Goal: Task Accomplishment & Management: Complete application form

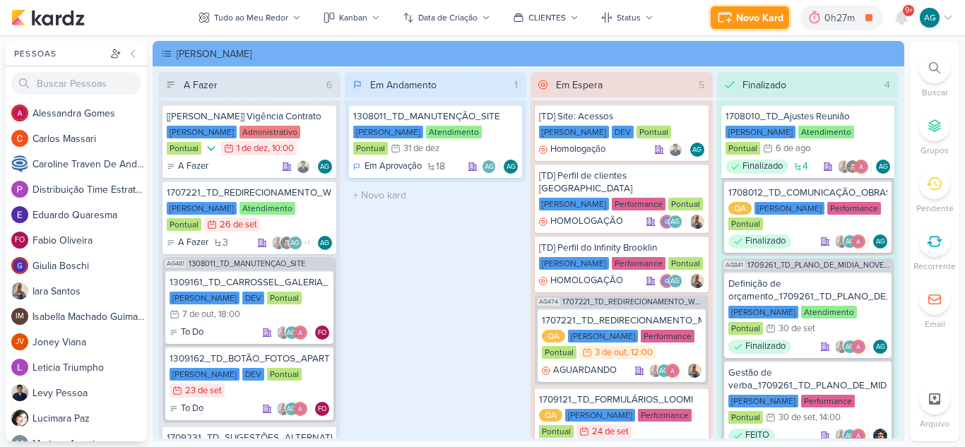
click at [766, 16] on div "Novo Kard" at bounding box center [759, 18] width 47 height 15
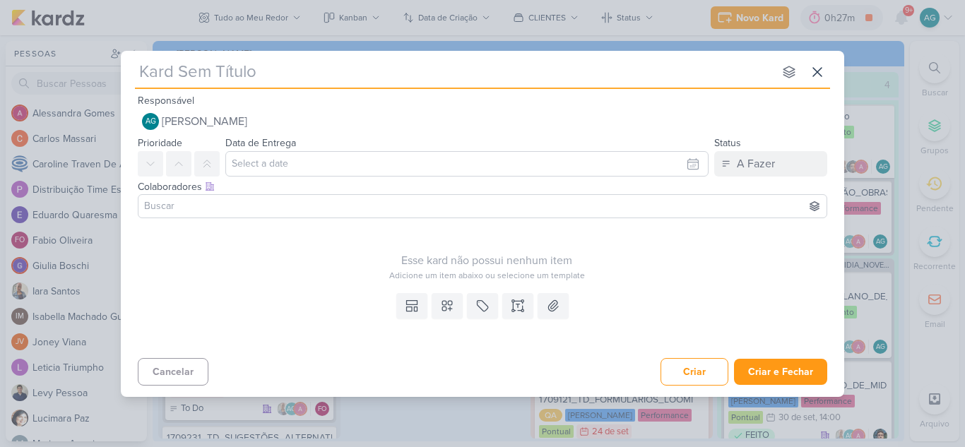
type input "Reunião de fluxos internos"
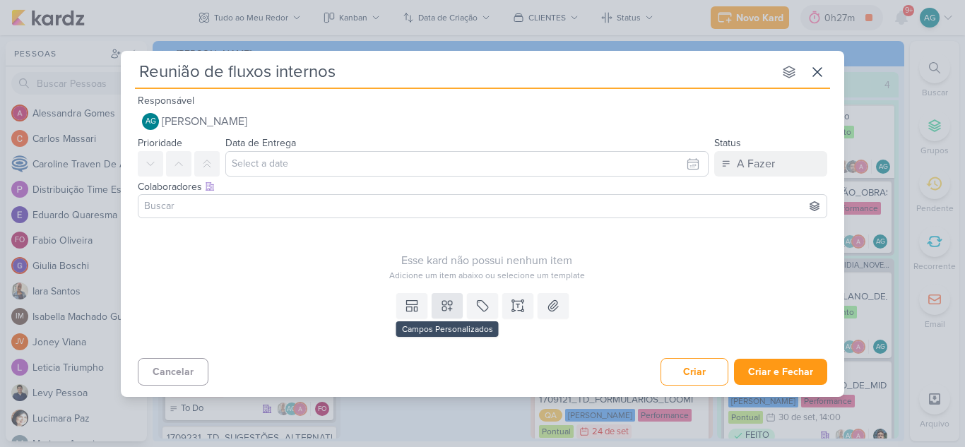
type input "Reunião de fluxos internos"
click at [448, 312] on icon at bounding box center [447, 306] width 14 height 14
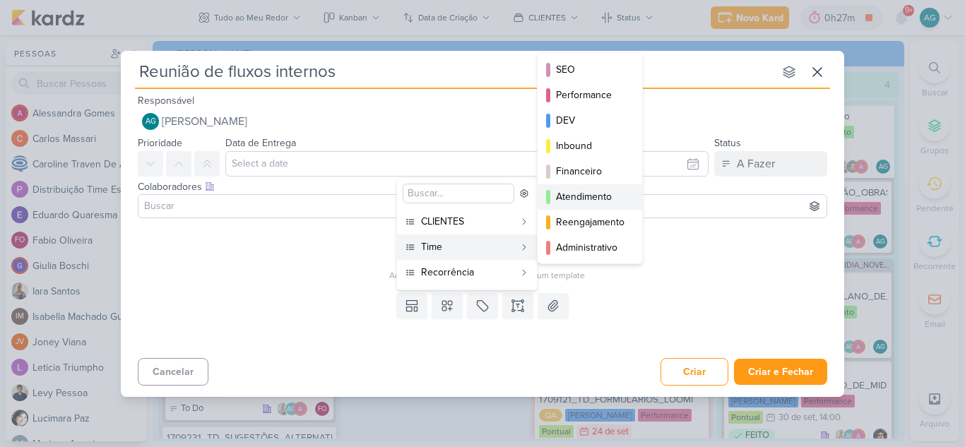
click at [593, 197] on div "Atendimento" at bounding box center [590, 196] width 69 height 15
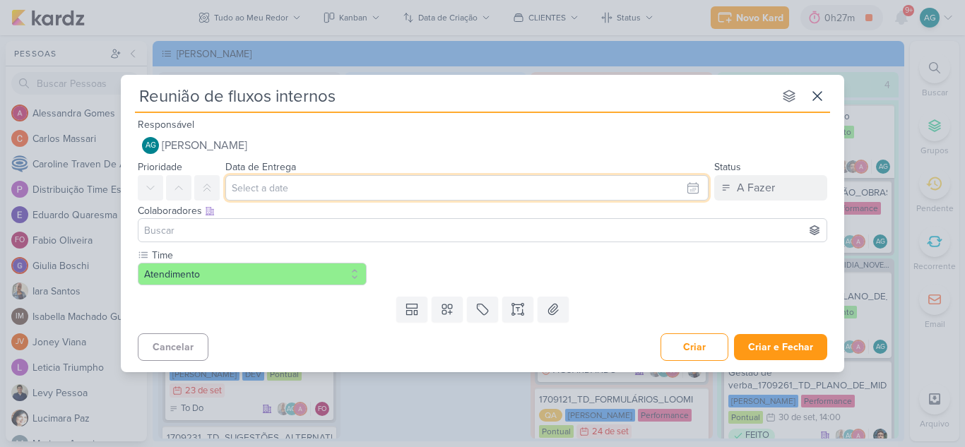
click at [350, 193] on input "text" at bounding box center [466, 187] width 483 height 25
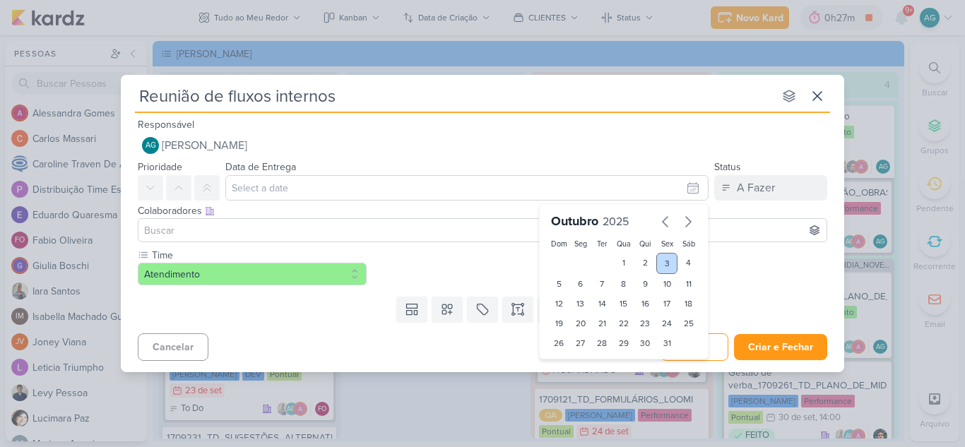
click at [665, 259] on div "3" at bounding box center [667, 263] width 22 height 21
type input "3 de outubro de 2025 às 23:59"
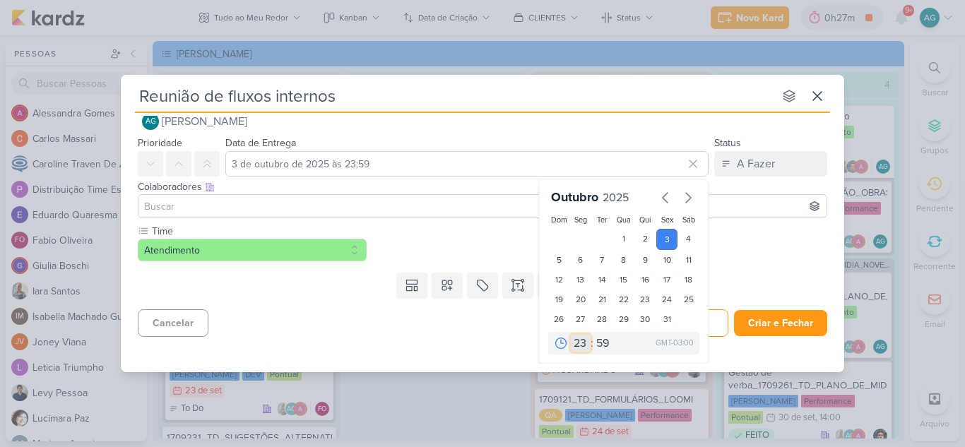
click at [578, 342] on select "00 01 02 03 04 05 06 07 08 09 10 11 12 13 14 15 16 17 18 19 20 21 22 23" at bounding box center [581, 343] width 20 height 17
select select "9"
click at [571, 335] on select "00 01 02 03 04 05 06 07 08 09 10 11 12 13 14 15 16 17 18 19 20 21 22 23" at bounding box center [581, 343] width 20 height 17
type input "[DATE] 09:59"
click at [602, 340] on select "00 05 10 15 20 25 30 35 40 45 50 55 59" at bounding box center [603, 343] width 20 height 17
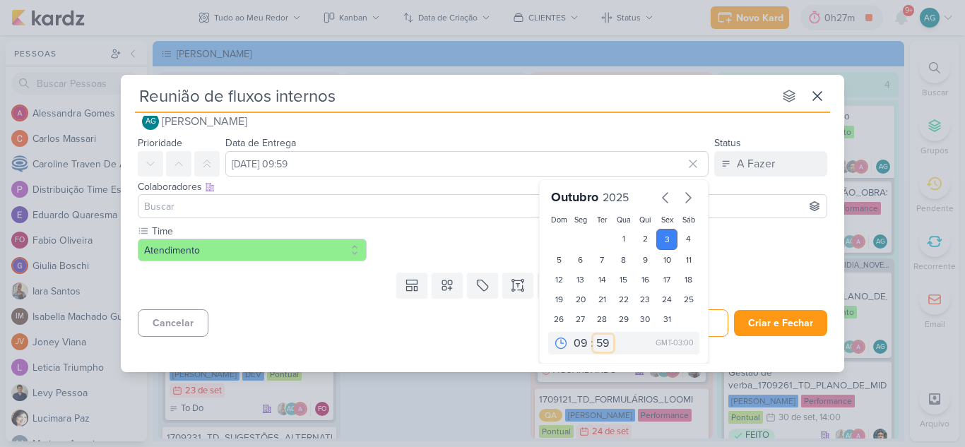
select select "30"
click at [593, 335] on select "00 05 10 15 20 25 30 35 40 45 50 55 59" at bounding box center [603, 343] width 20 height 17
type input "[DATE] 09:30"
click at [784, 332] on button "Criar e Fechar" at bounding box center [780, 323] width 93 height 26
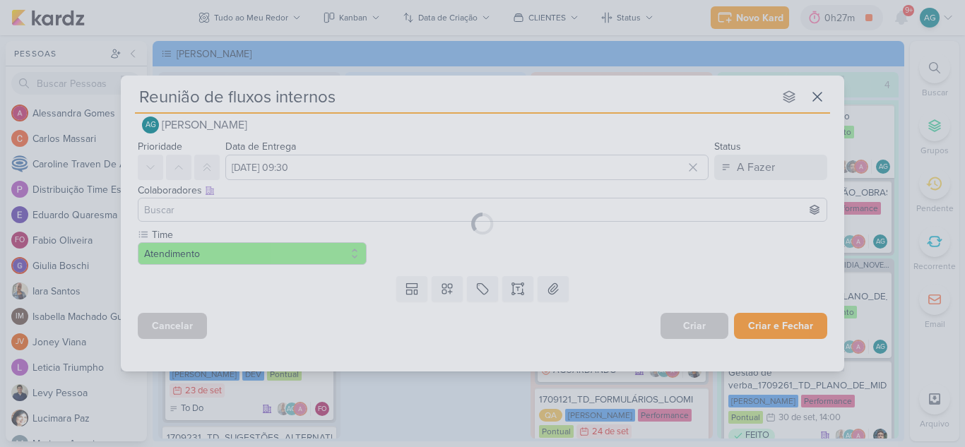
scroll to position [0, 0]
